Goal: Transaction & Acquisition: Purchase product/service

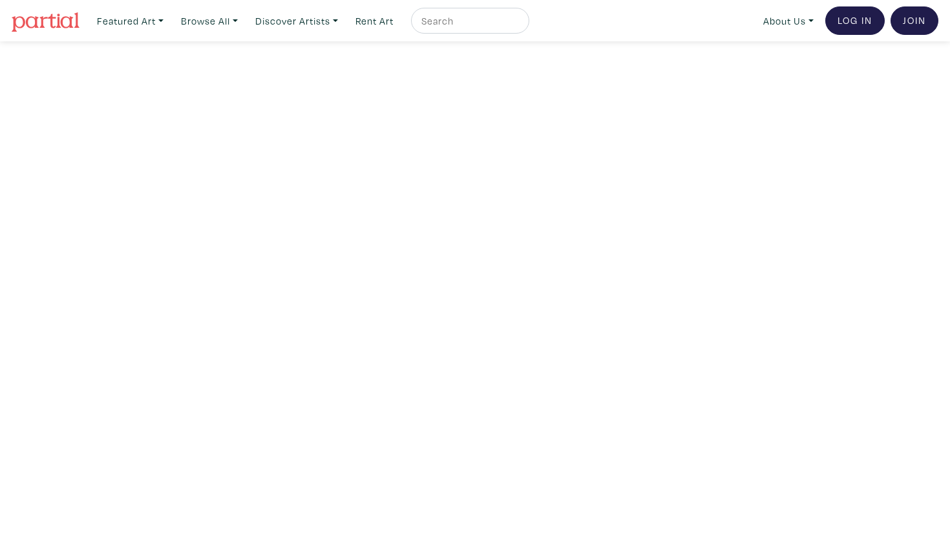
click at [442, 28] on div at bounding box center [470, 21] width 118 height 26
click at [447, 24] on input "text" at bounding box center [468, 21] width 97 height 16
type input "Stacy Athena May"
click at [520, 25] on button "submit" at bounding box center [520, 25] width 0 height 0
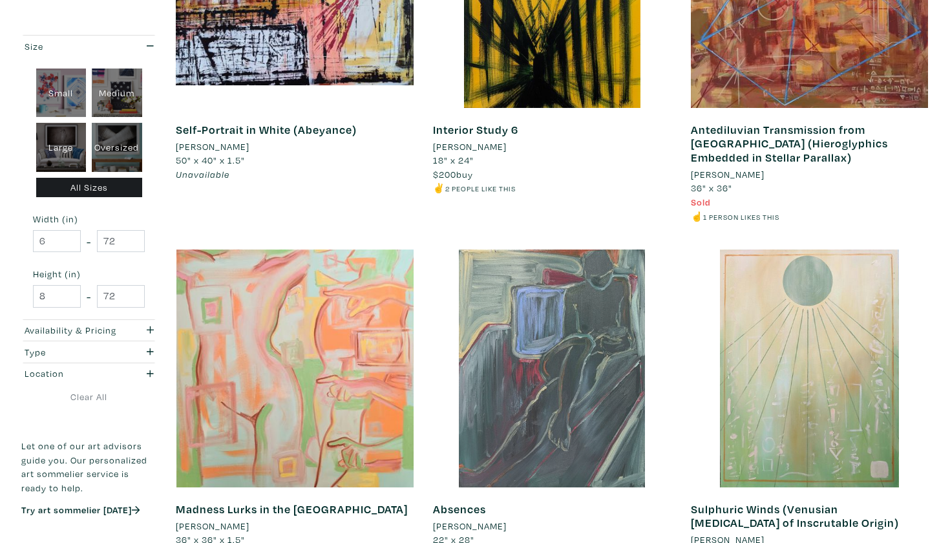
scroll to position [1060, 0]
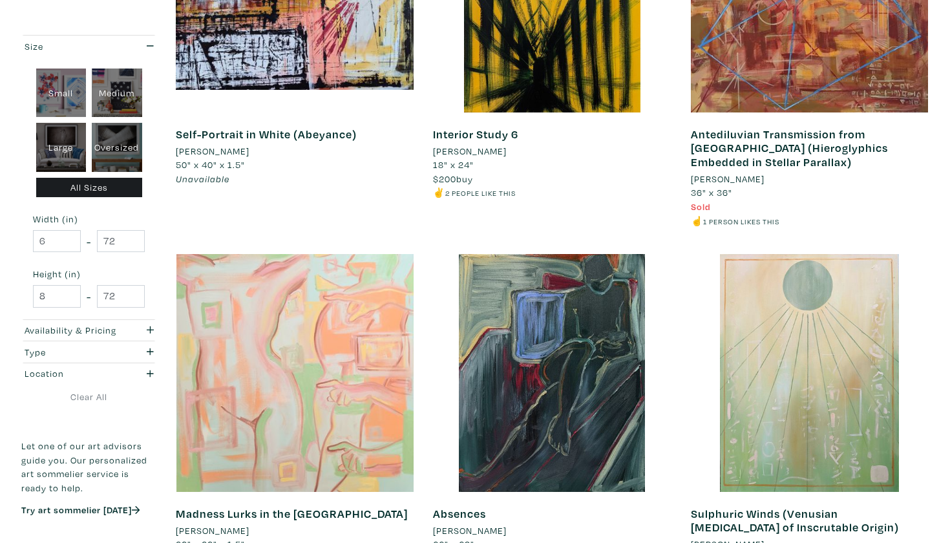
click at [319, 352] on div at bounding box center [295, 373] width 238 height 238
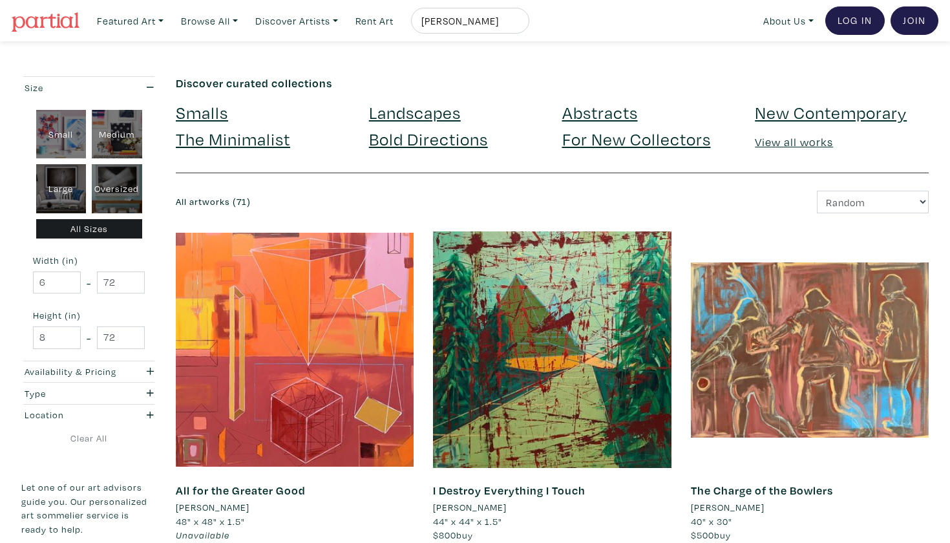
scroll to position [0, 0]
click at [492, 20] on input "Stacy Athena May" at bounding box center [468, 21] width 97 height 16
drag, startPoint x: 519, startPoint y: 21, endPoint x: 420, endPoint y: 21, distance: 99.6
click at [420, 21] on li "[PERSON_NAME]" at bounding box center [467, 21] width 124 height 26
click at [465, 22] on input "Dianan Rosa" at bounding box center [468, 21] width 97 height 16
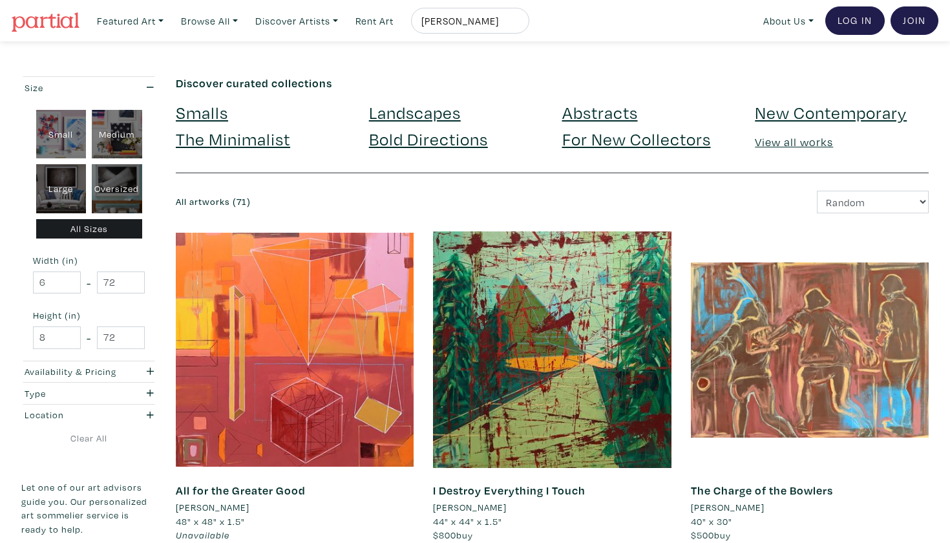
type input "[PERSON_NAME]"
click at [520, 25] on button "submit" at bounding box center [520, 25] width 0 height 0
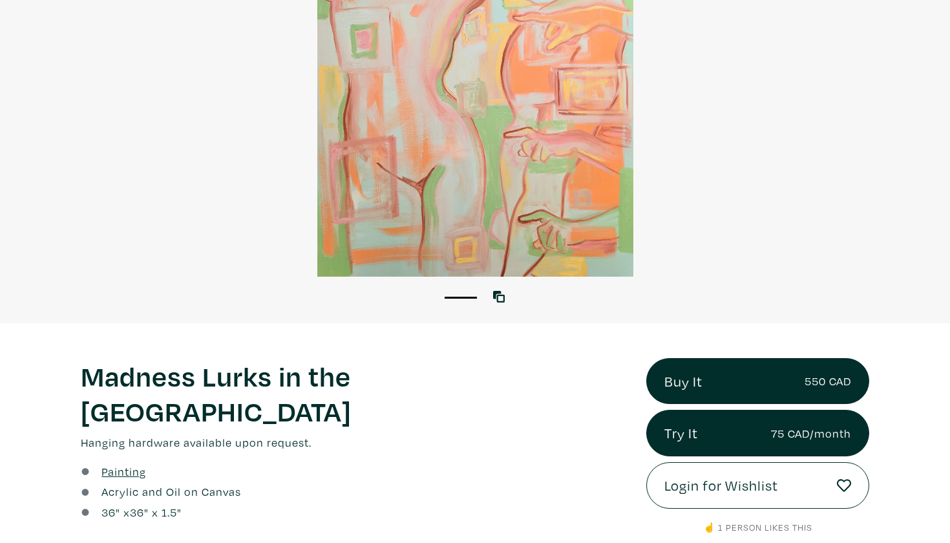
scroll to position [154, 0]
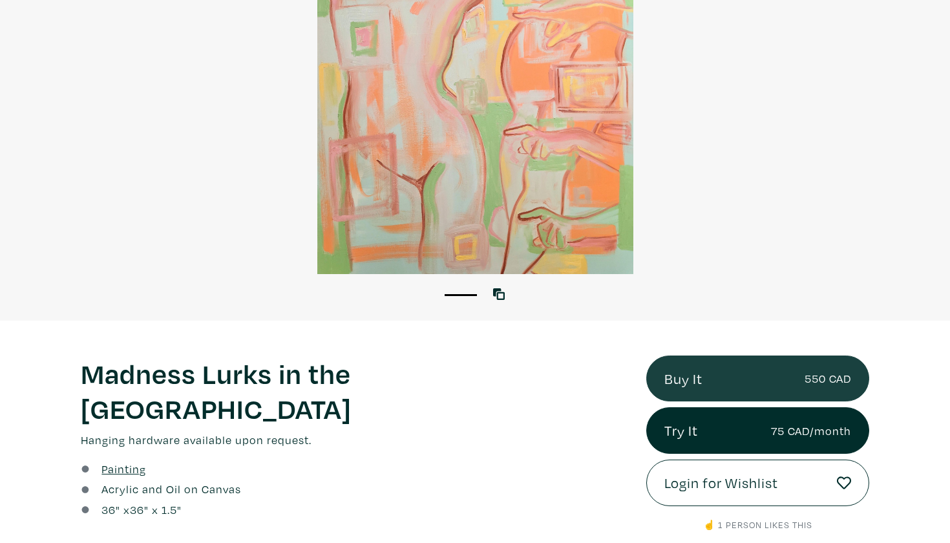
click at [728, 387] on link "Buy It 550 CAD" at bounding box center [758, 379] width 223 height 47
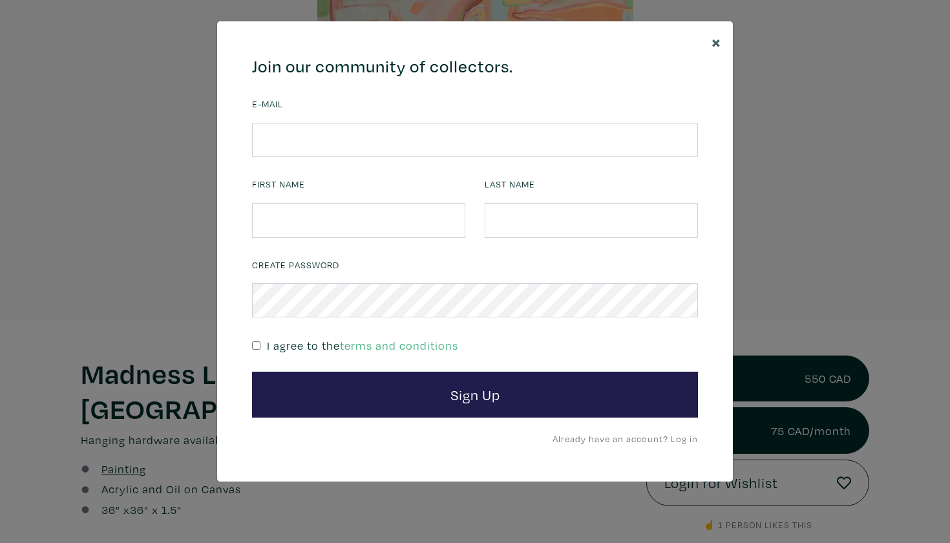
click at [722, 41] on button "×" at bounding box center [716, 41] width 33 height 41
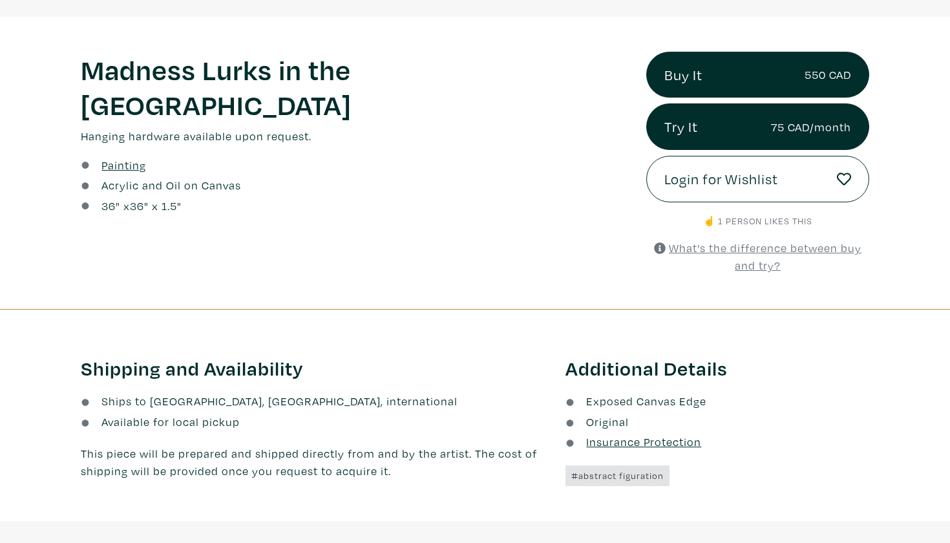
scroll to position [474, 0]
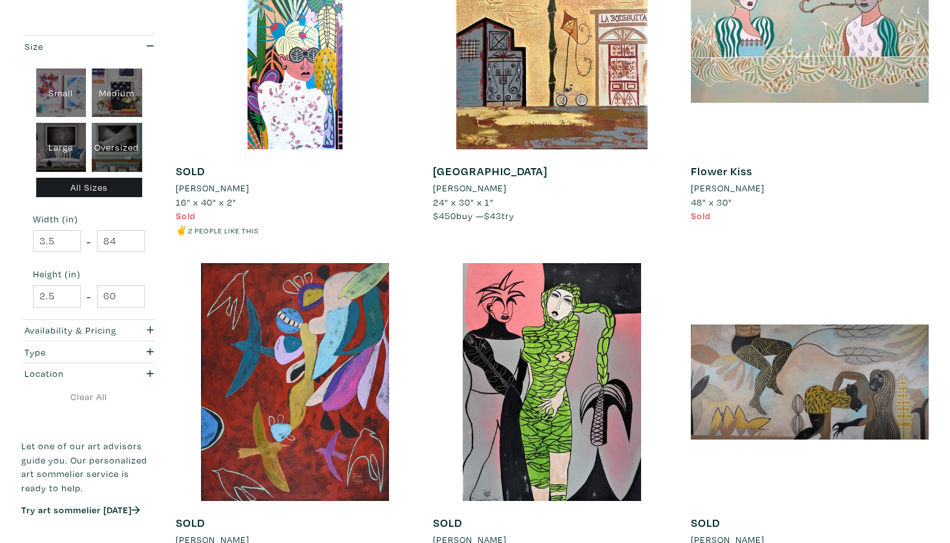
scroll to position [203, 0]
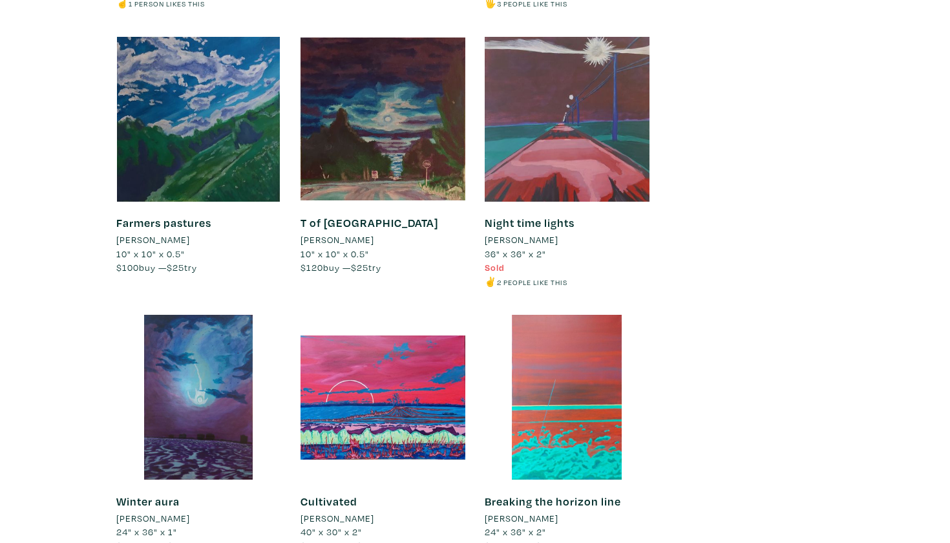
scroll to position [3126, 0]
